Goal: Task Accomplishment & Management: Use online tool/utility

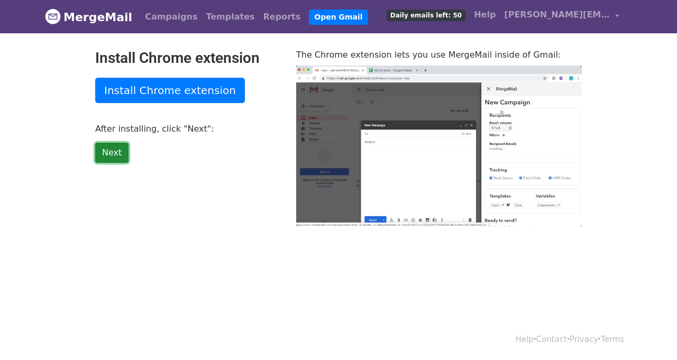
click at [113, 155] on link "Next" at bounding box center [111, 153] width 33 height 20
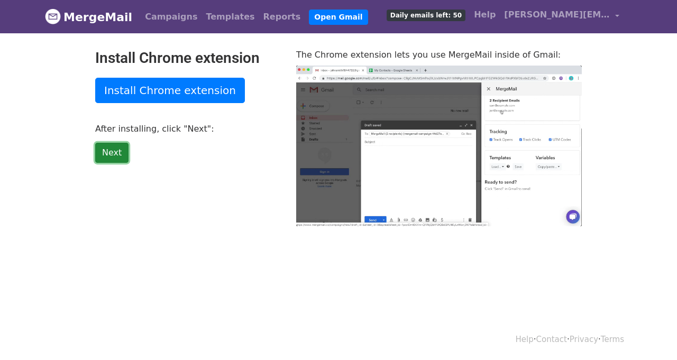
type input "31.67"
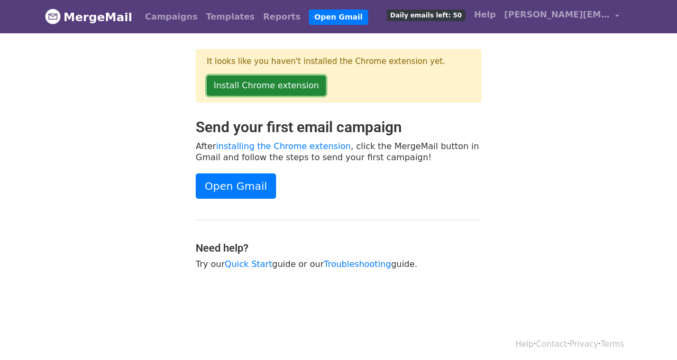
click at [239, 86] on link "Install Chrome extension" at bounding box center [266, 86] width 119 height 20
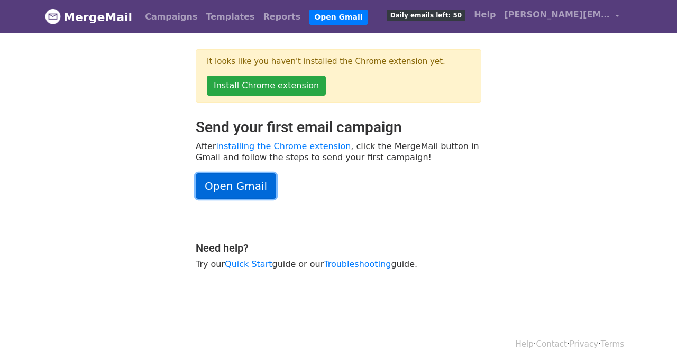
click at [224, 190] on link "Open Gmail" at bounding box center [236, 186] width 80 height 25
